Goal: Contribute content

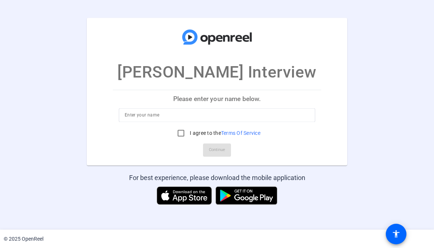
click at [216, 117] on input at bounding box center [217, 115] width 184 height 9
type input "[PERSON_NAME]"
click at [185, 134] on input "I agree to the Terms Of Service" at bounding box center [180, 133] width 15 height 15
checkbox input "true"
click at [219, 151] on span "Continue" at bounding box center [217, 149] width 16 height 11
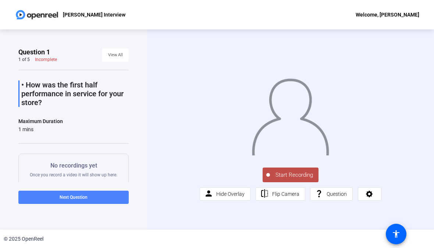
click at [78, 201] on span at bounding box center [73, 197] width 110 height 18
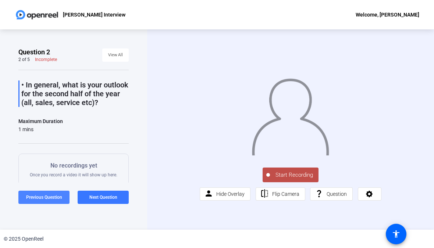
click at [55, 197] on span "Previous Question" at bounding box center [44, 197] width 36 height 5
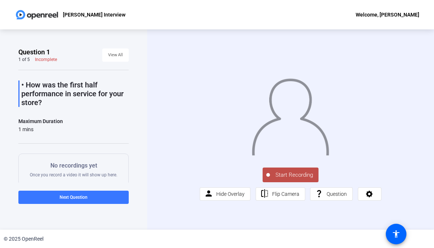
click at [76, 194] on span at bounding box center [73, 197] width 110 height 18
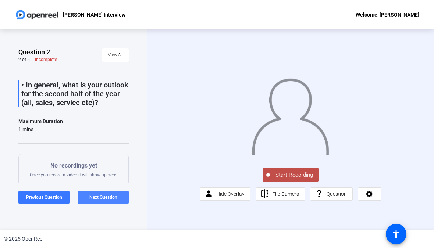
click at [103, 198] on span "Next Question" at bounding box center [103, 197] width 28 height 5
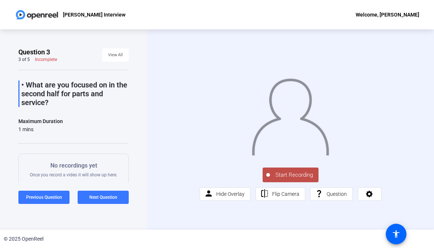
click at [107, 205] on span at bounding box center [103, 197] width 51 height 18
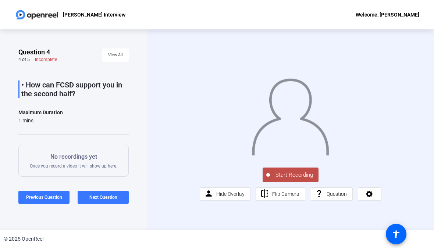
click at [103, 203] on span at bounding box center [103, 197] width 51 height 18
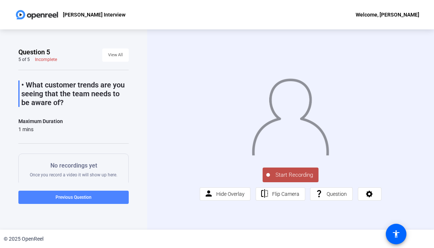
click at [72, 202] on span at bounding box center [73, 197] width 110 height 18
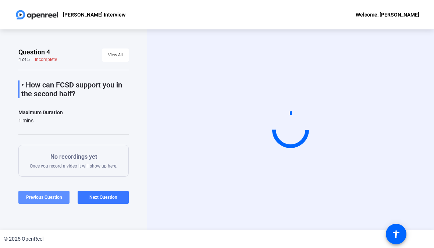
click at [75, 198] on div "Previous Question Next Question" at bounding box center [73, 197] width 110 height 13
click at [51, 197] on span "Previous Question" at bounding box center [44, 197] width 36 height 5
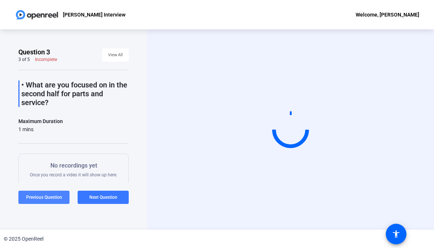
click at [51, 205] on span at bounding box center [43, 197] width 51 height 18
click at [51, 204] on span at bounding box center [43, 197] width 51 height 18
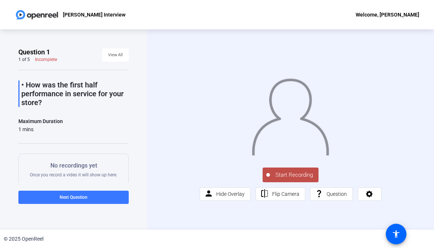
click at [291, 179] on span "Start Recording" at bounding box center [294, 175] width 49 height 8
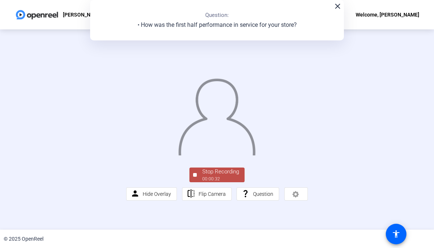
click at [227, 176] on div "Stop Recording" at bounding box center [220, 172] width 37 height 8
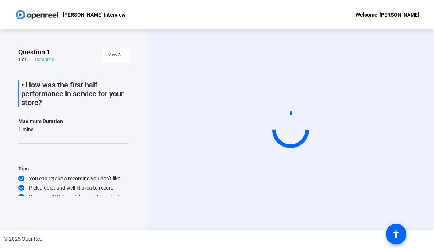
click at [116, 55] on span "View All" at bounding box center [115, 55] width 15 height 11
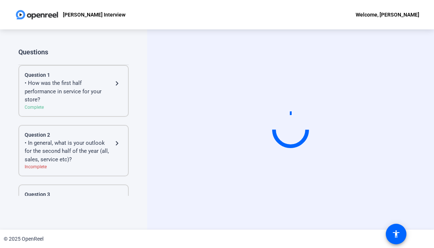
click at [85, 101] on div "• How was the first half performance in service for your store?" at bounding box center [69, 91] width 88 height 25
